Goal: Complete application form: Complete application form

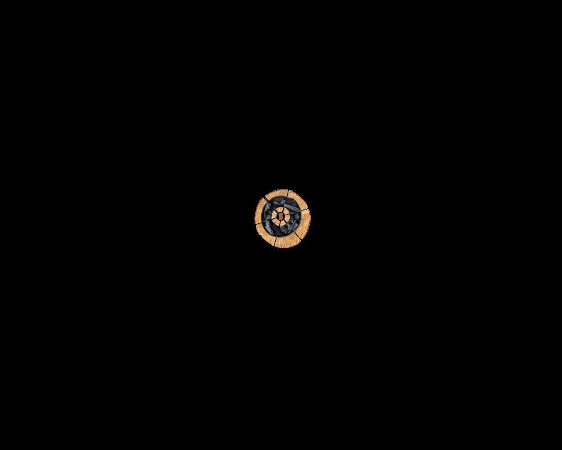
scroll to position [1720, 0]
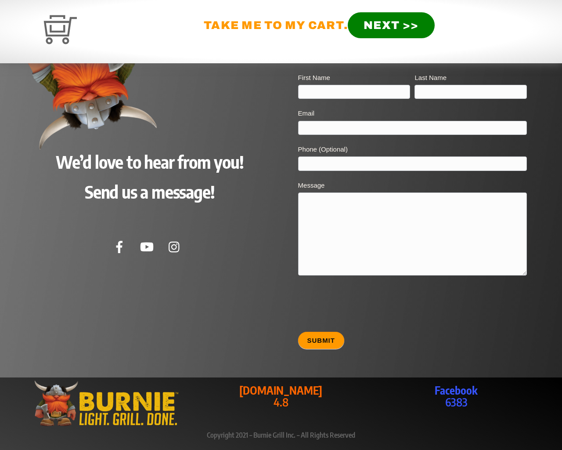
type input "20"
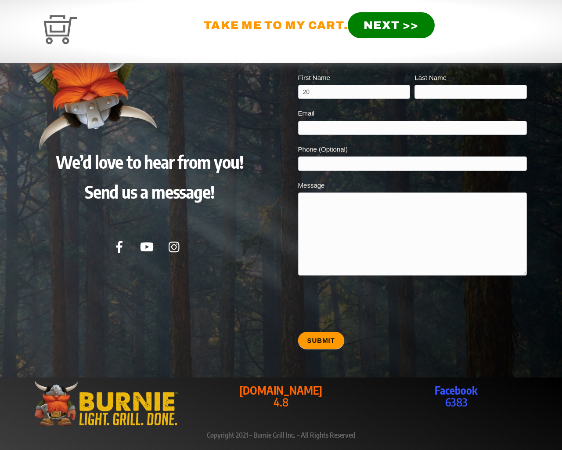
type input "20"
type input "[EMAIL_ADDRESS][DOMAIN_NAME]"
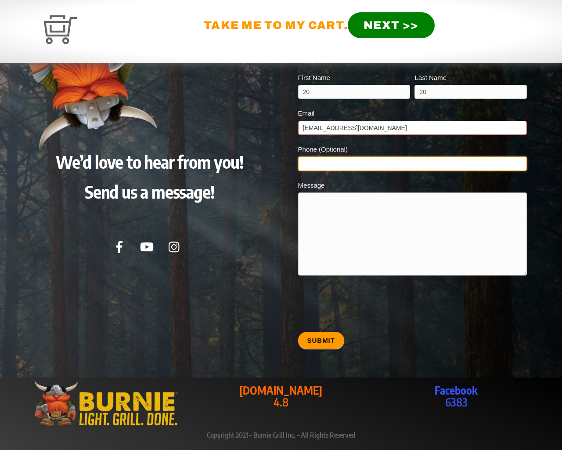
type input "20"
type textarea "20"
type input "20"
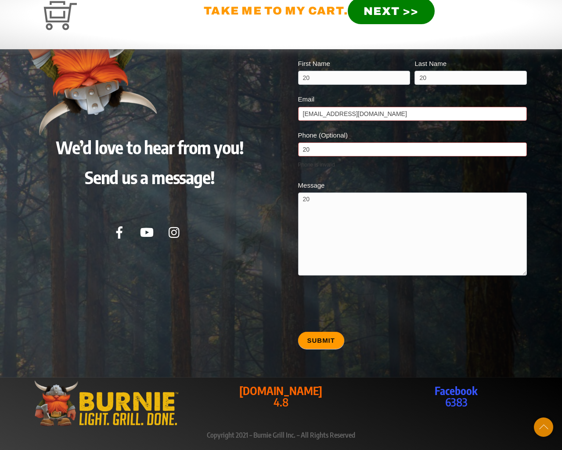
scroll to position [1695, 0]
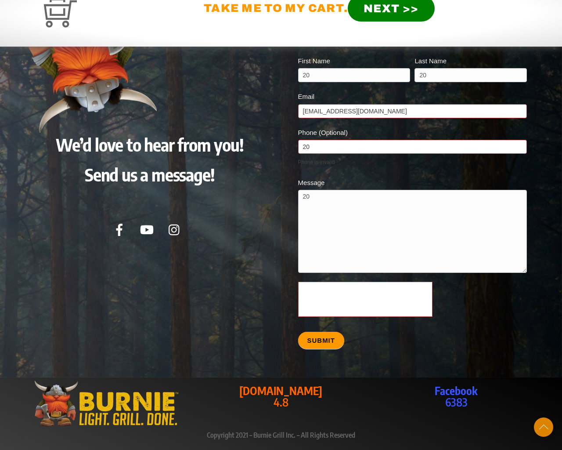
scroll to position [1984, 0]
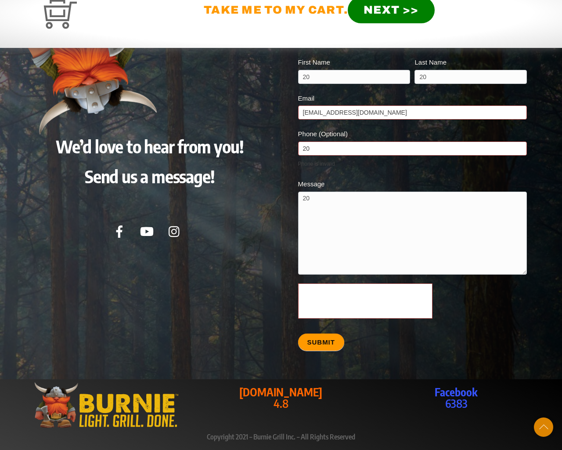
scroll to position [1984, 0]
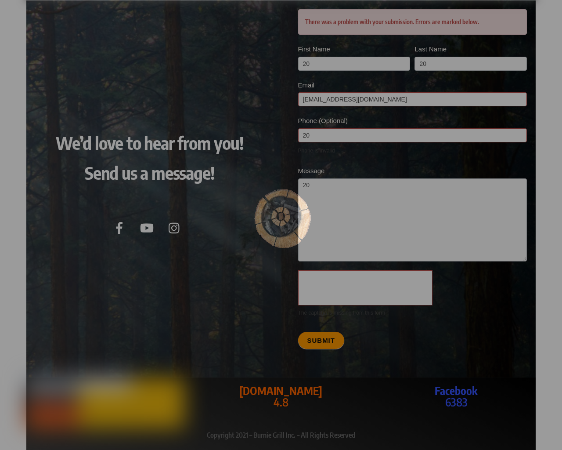
scroll to position [1783, 0]
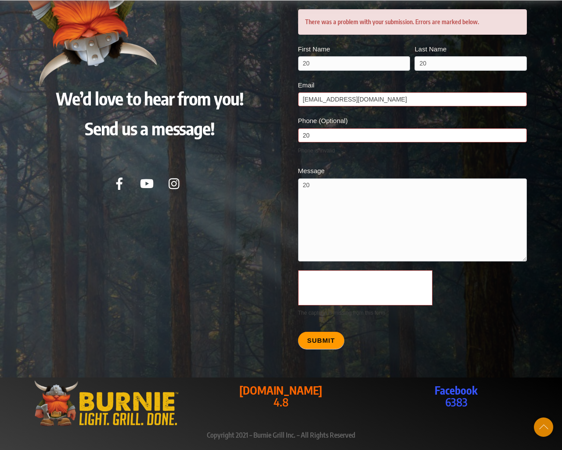
scroll to position [1744, 0]
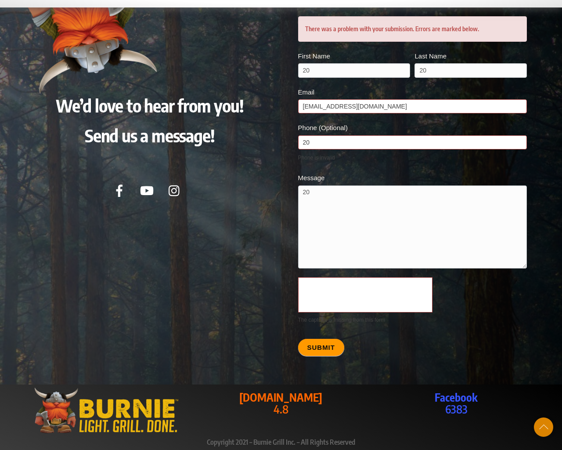
scroll to position [1744, 0]
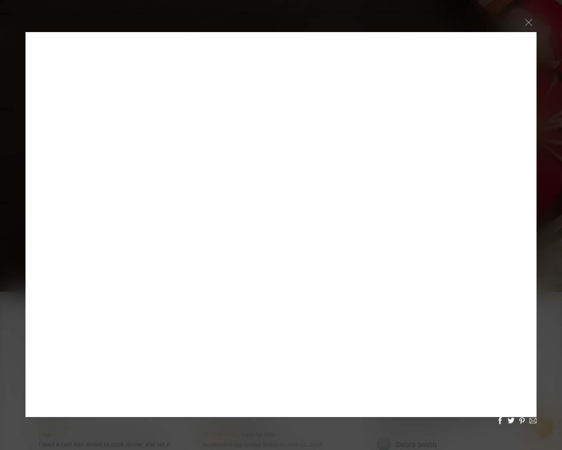
scroll to position [2031, 0]
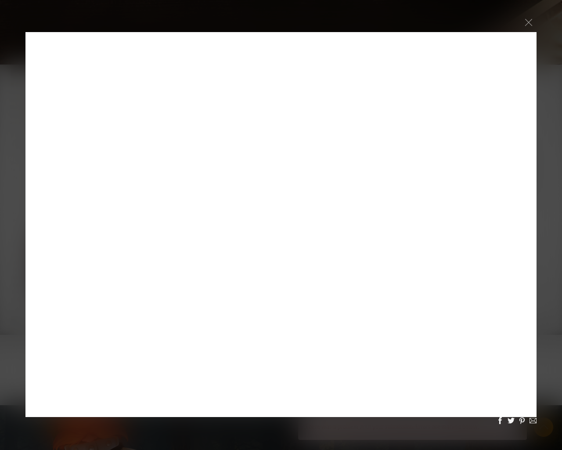
scroll to position [2031, 0]
